Goal: Information Seeking & Learning: Understand process/instructions

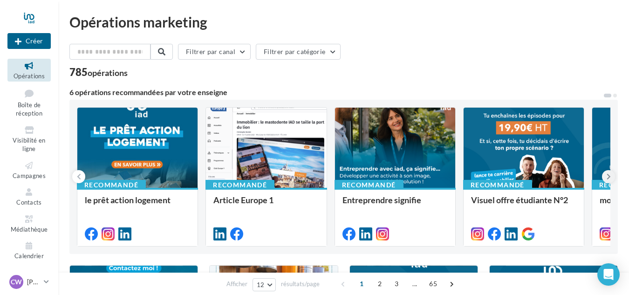
click at [607, 176] on icon at bounding box center [608, 176] width 4 height 9
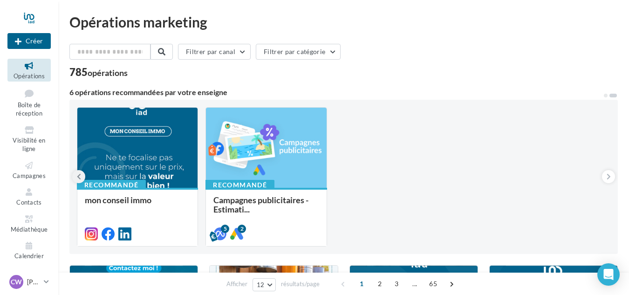
click at [79, 175] on icon at bounding box center [79, 176] width 4 height 9
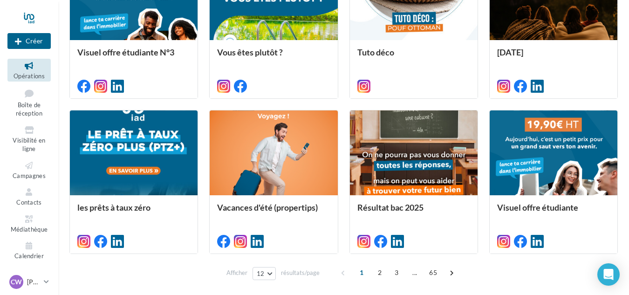
scroll to position [502, 0]
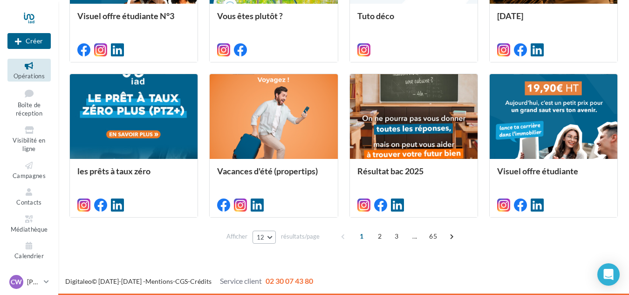
click at [269, 235] on button "12" at bounding box center [264, 236] width 24 height 13
click at [269, 218] on button "96" at bounding box center [284, 220] width 65 height 16
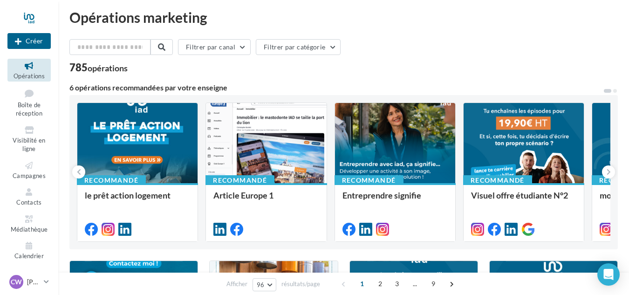
scroll to position [0, 0]
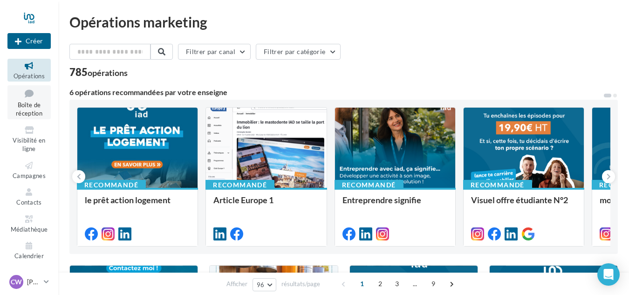
click at [27, 108] on link "Boîte de réception" at bounding box center [28, 102] width 43 height 34
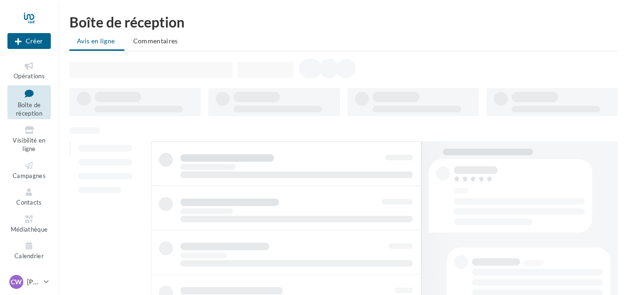
click at [27, 143] on span "Visibilité en ligne" at bounding box center [29, 144] width 33 height 16
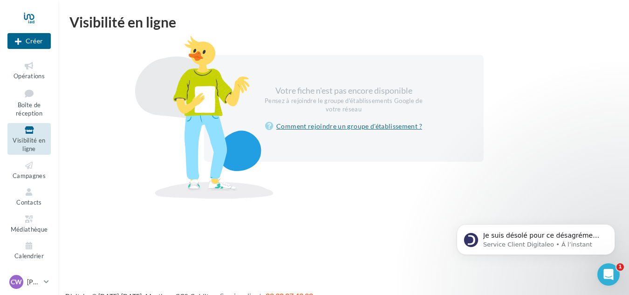
click at [319, 127] on link "Comment rejoindre un groupe d'établissement ?" at bounding box center [343, 126] width 157 height 11
